Goal: Information Seeking & Learning: Learn about a topic

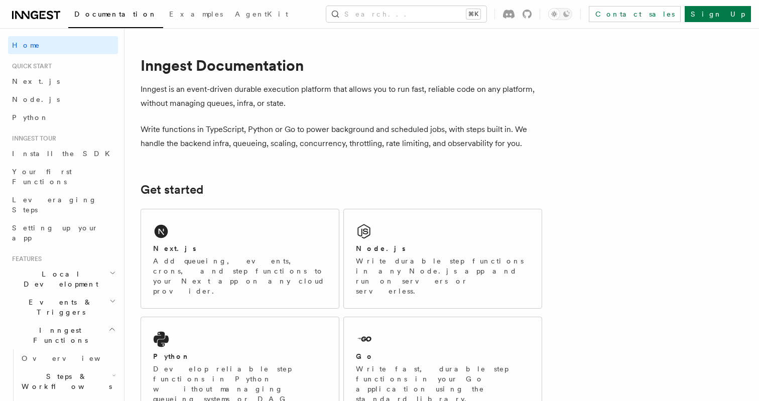
click at [415, 11] on button "Search... ⌘K" at bounding box center [406, 14] width 160 height 16
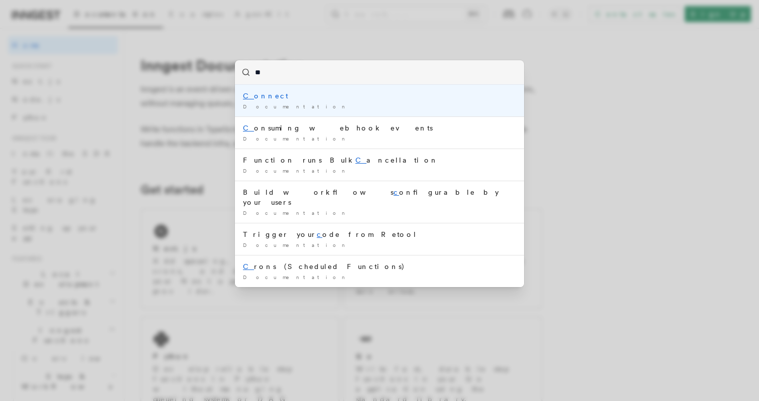
type input "***"
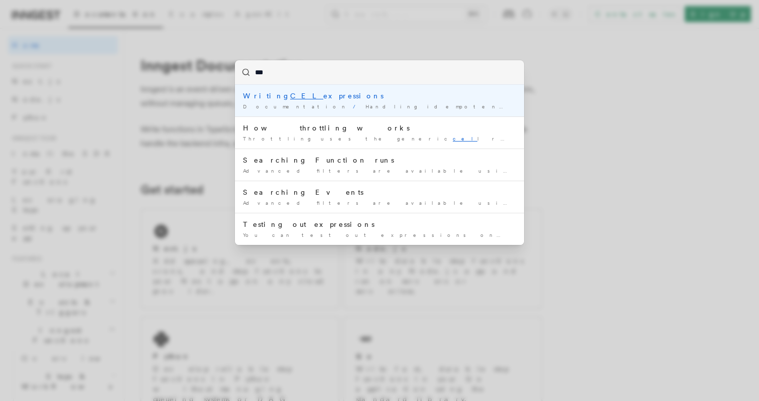
click at [370, 111] on li "Writing CEL expressions Documentation / Handling idempotency / At the function …" at bounding box center [379, 101] width 289 height 32
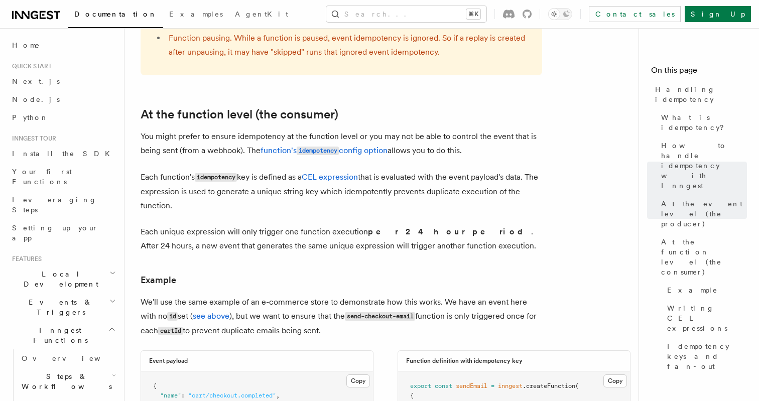
scroll to position [1091, 0]
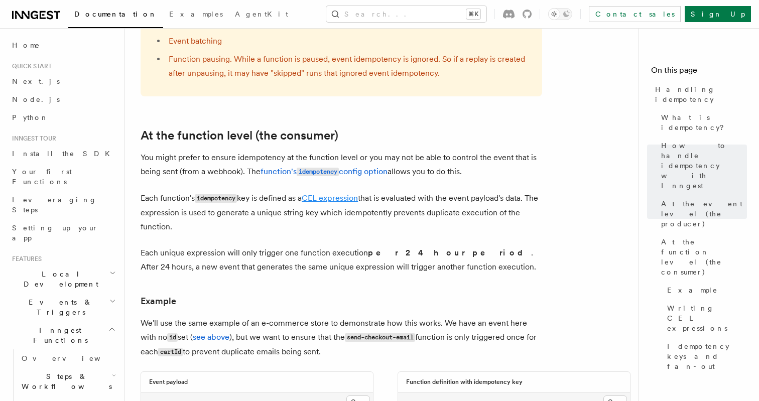
click at [331, 193] on link "CEL expression" at bounding box center [330, 198] width 56 height 10
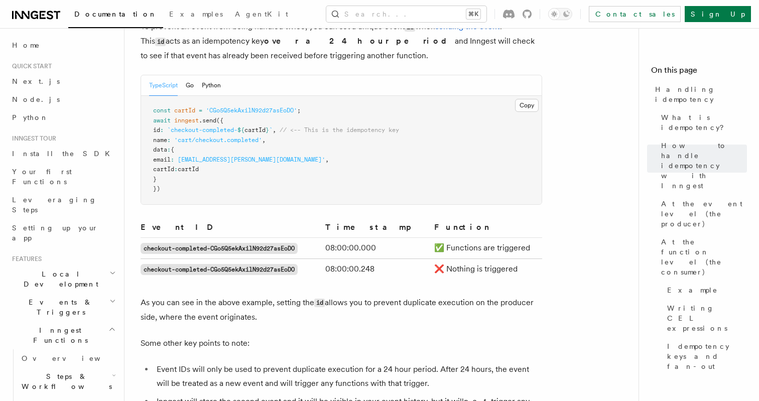
scroll to position [545, 0]
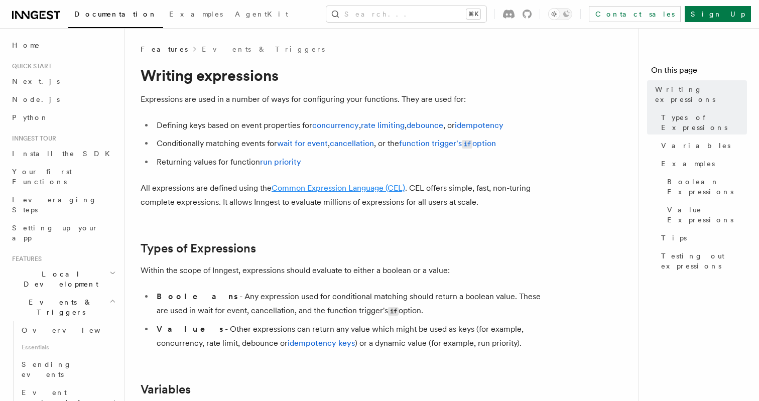
click at [326, 187] on link "Common Expression Language (CEL)" at bounding box center [339, 188] width 134 height 10
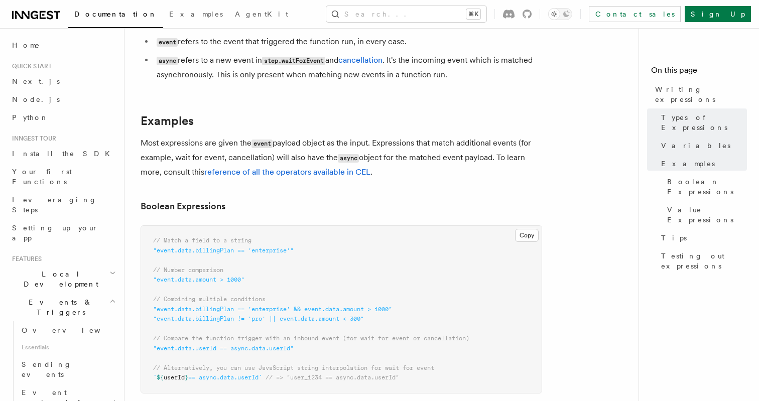
scroll to position [373, 0]
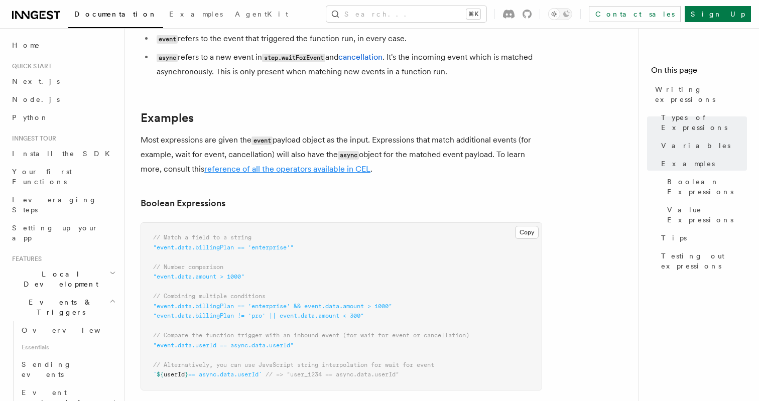
click at [282, 169] on link "reference of all the operators available in CEL" at bounding box center [287, 169] width 166 height 10
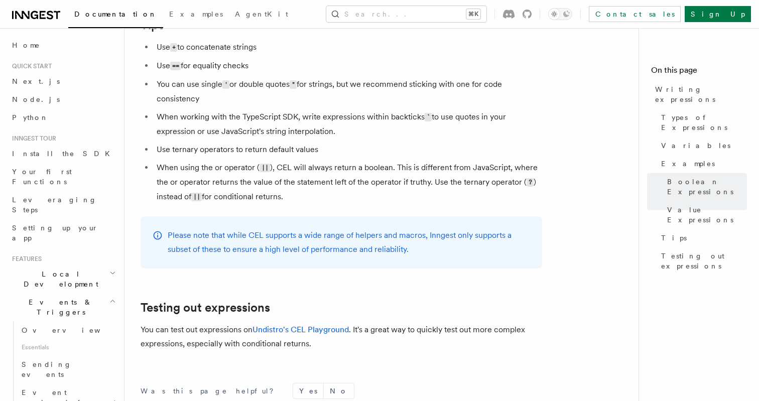
scroll to position [1113, 0]
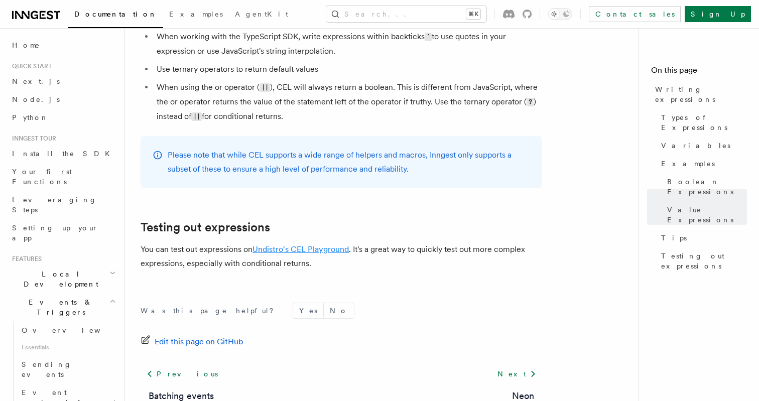
click at [281, 254] on link "Undistro's CEL Playground" at bounding box center [301, 250] width 96 height 10
